Goal: Register for event/course

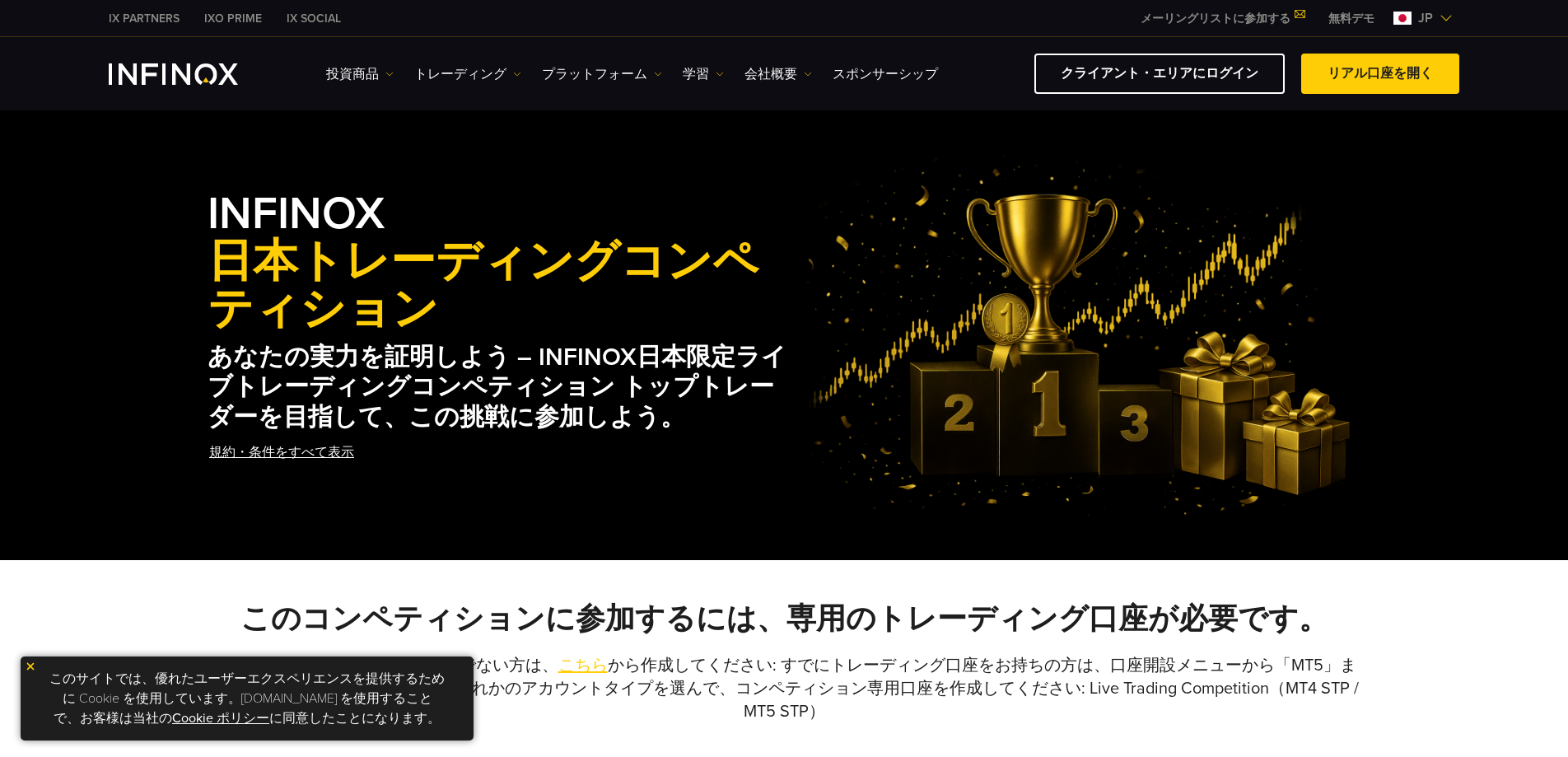
click at [338, 192] on strong "INFINOX 日本トレーディングコンペティション" at bounding box center [500, 262] width 587 height 150
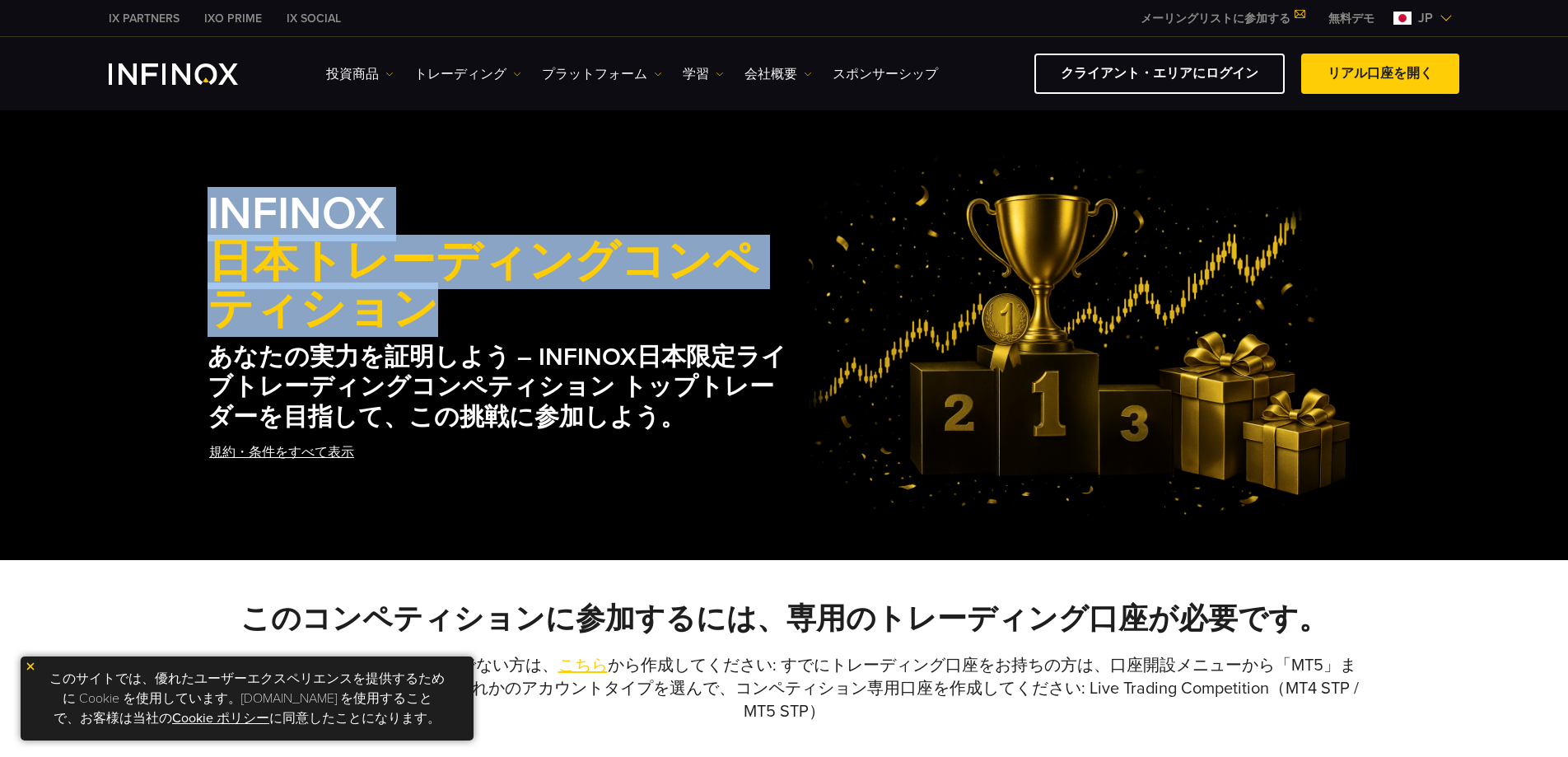
click at [311, 127] on div "INFINOX 日本トレーディングコンペティション あなたの実力を証明しよう – INFINOX日本限定ライブトレーディングコンペティション トップトレーダー…" at bounding box center [784, 335] width 1568 height 449
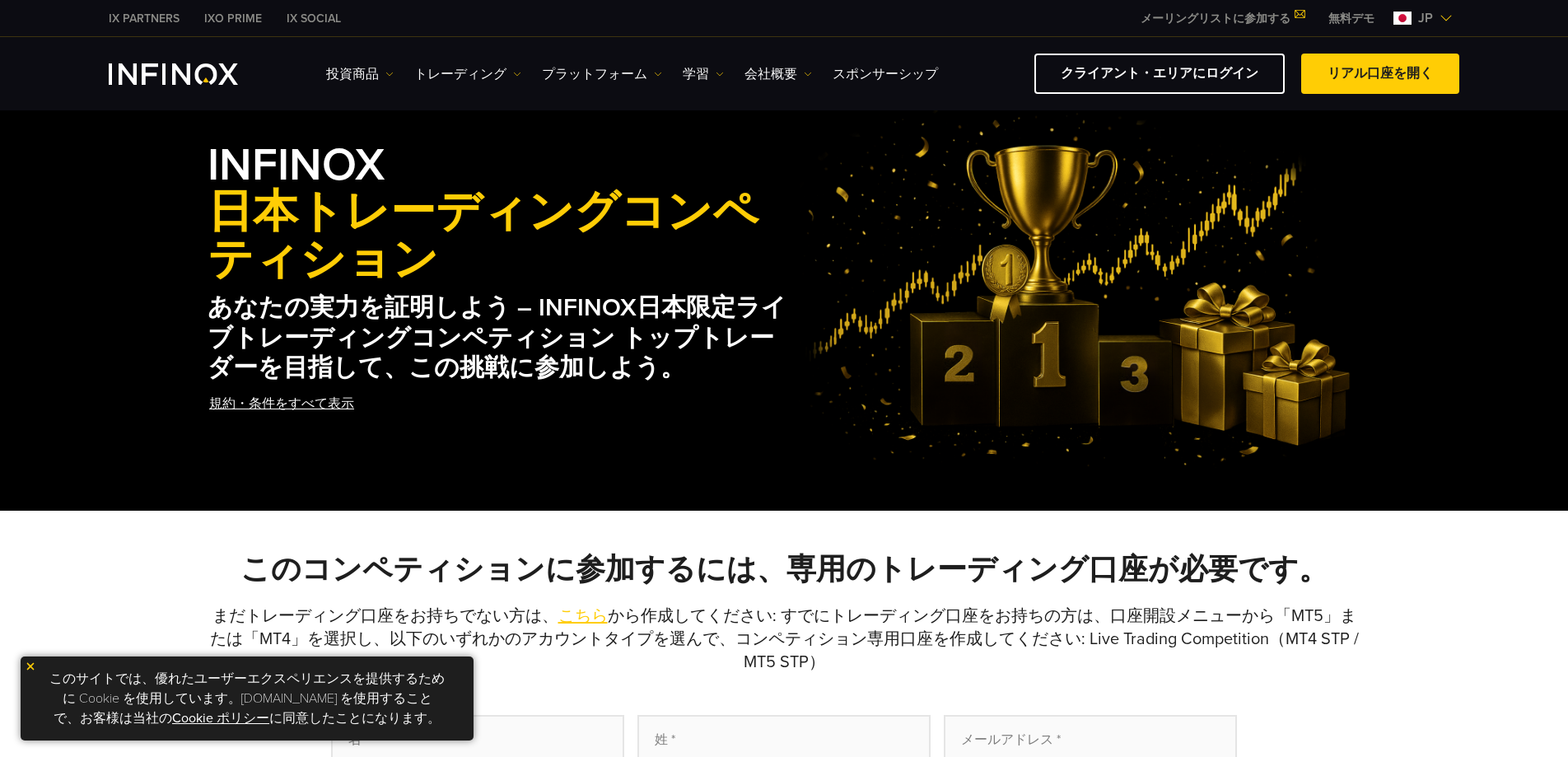
scroll to position [46, 0]
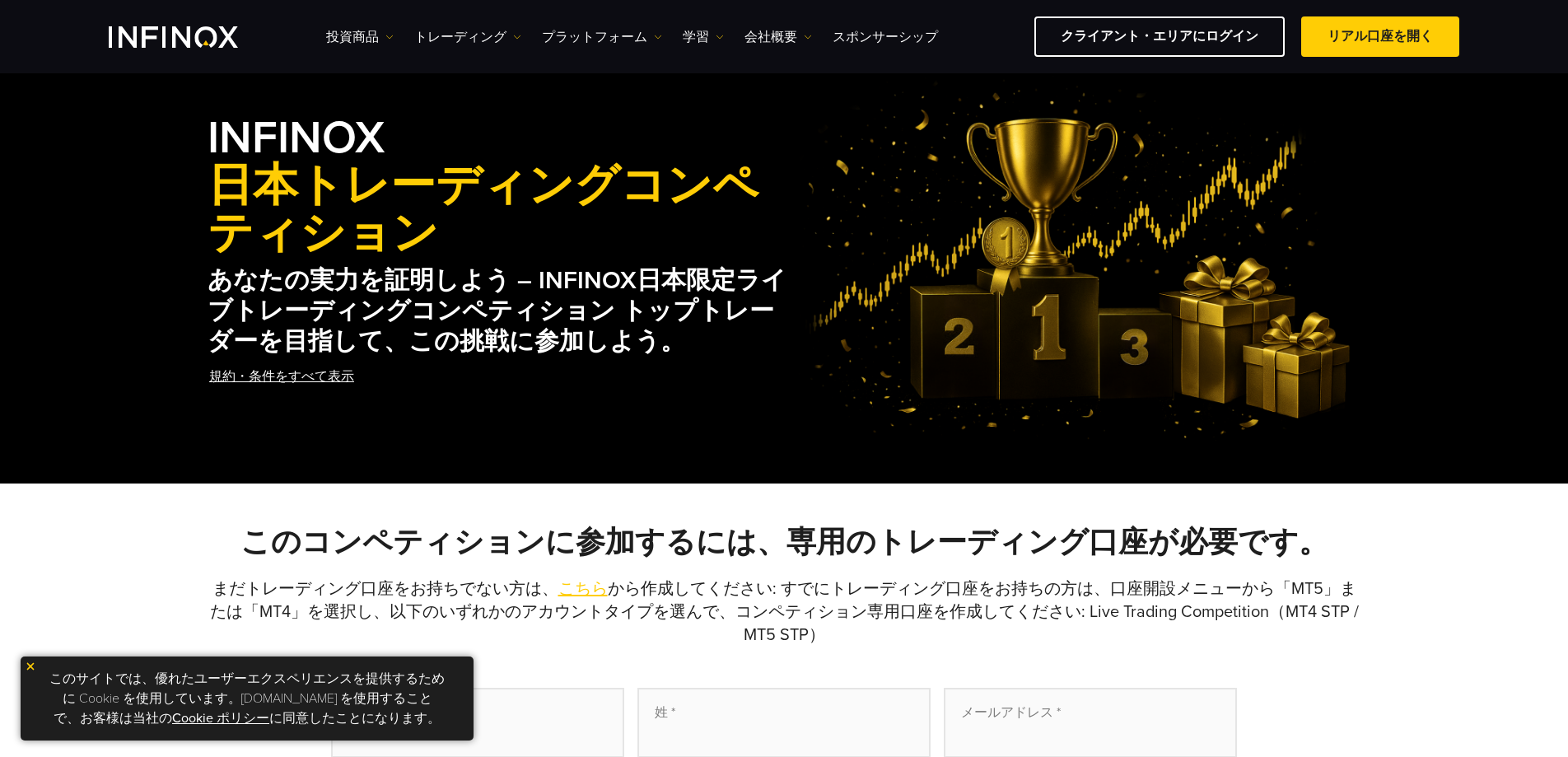
click at [262, 374] on link "規約・条件をすべて表示" at bounding box center [282, 377] width 149 height 41
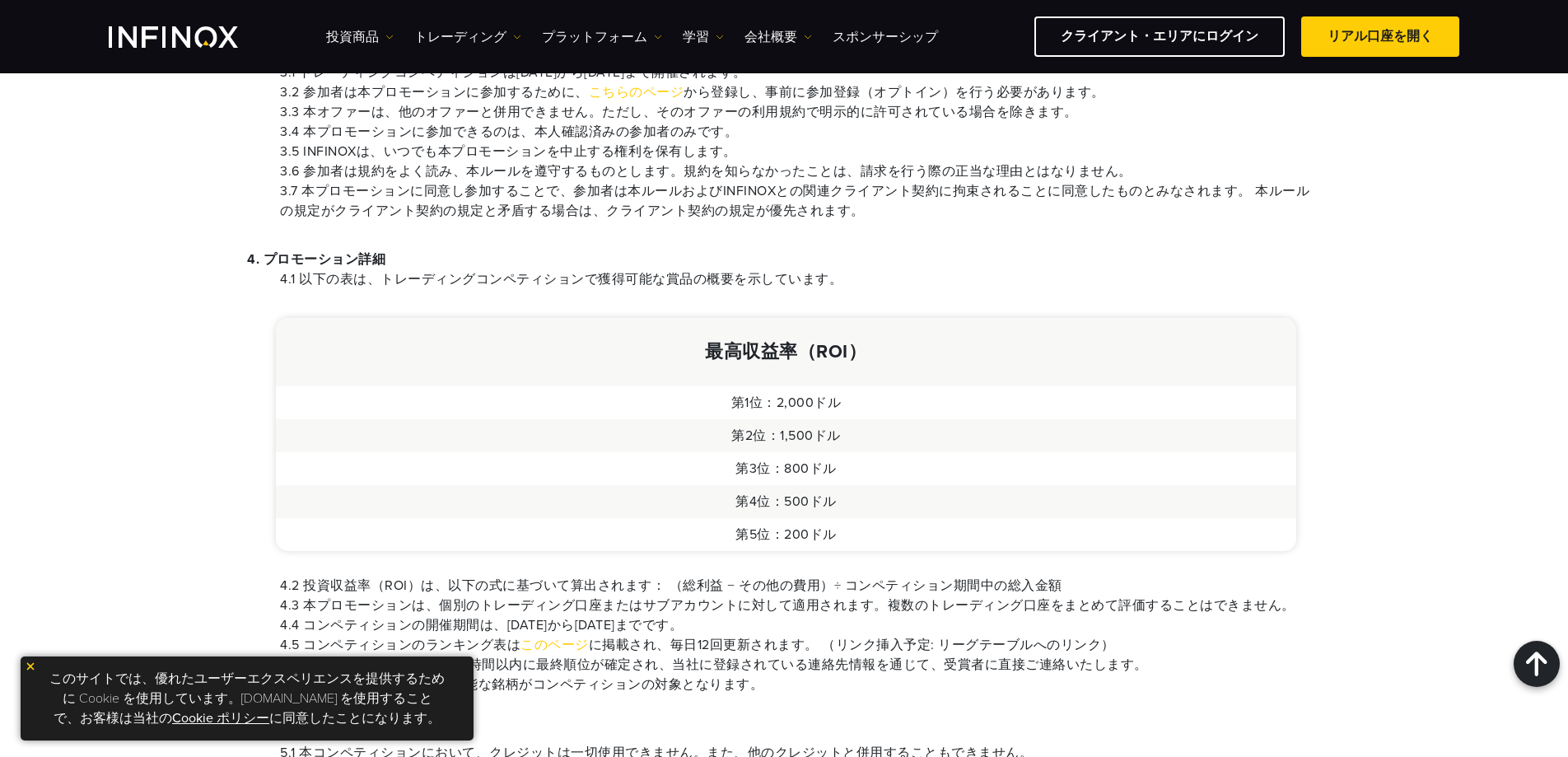
scroll to position [886, 0]
